Goal: Transaction & Acquisition: Book appointment/travel/reservation

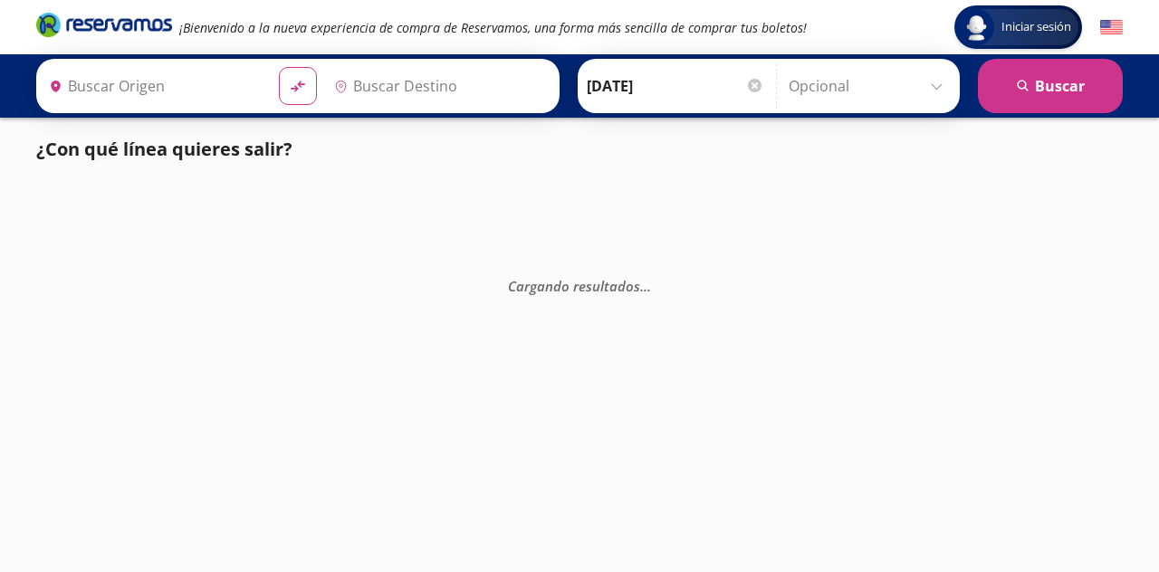
type input "[PERSON_NAME] de Querétaro, [GEOGRAPHIC_DATA]"
type input "[GEOGRAPHIC_DATA], [GEOGRAPHIC_DATA]"
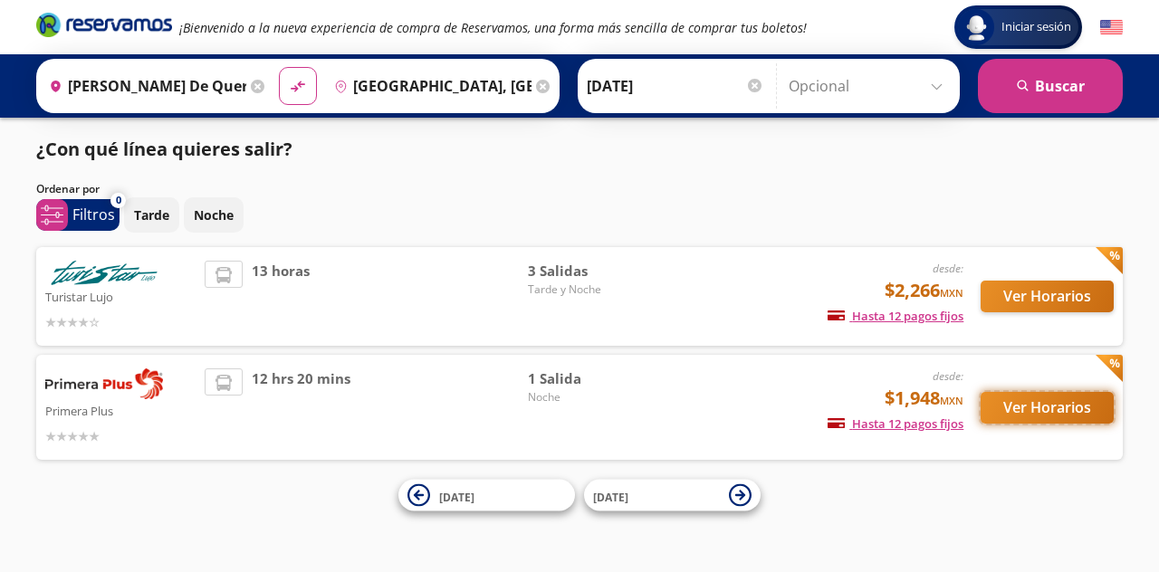
click at [1038, 399] on button "Ver Horarios" at bounding box center [1047, 408] width 133 height 32
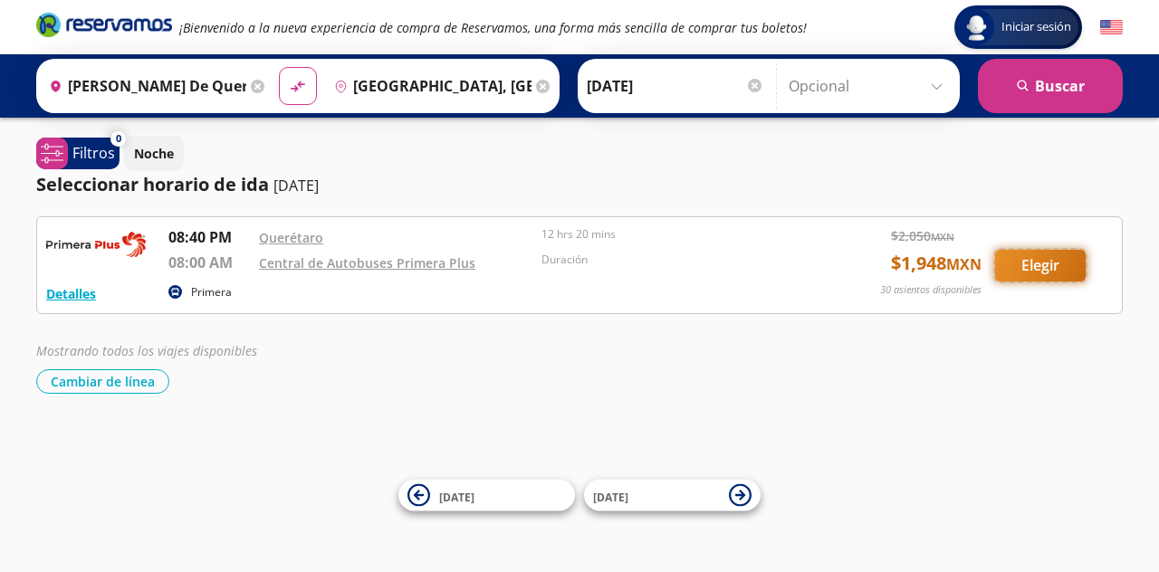
click at [1041, 267] on button "Elegir" at bounding box center [1040, 266] width 91 height 32
